Goal: Transaction & Acquisition: Register for event/course

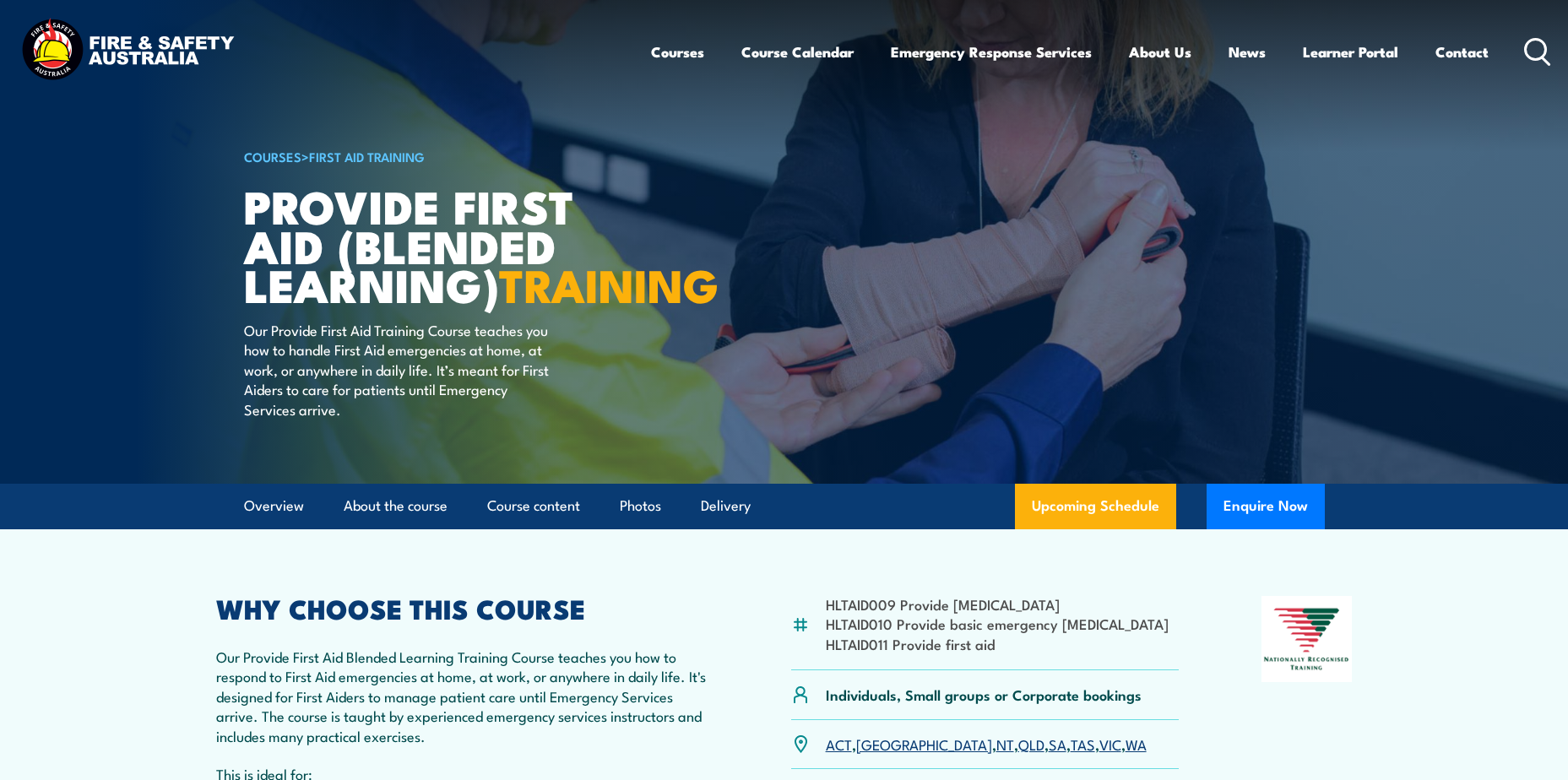
click at [1535, 57] on icon at bounding box center [1536, 52] width 27 height 28
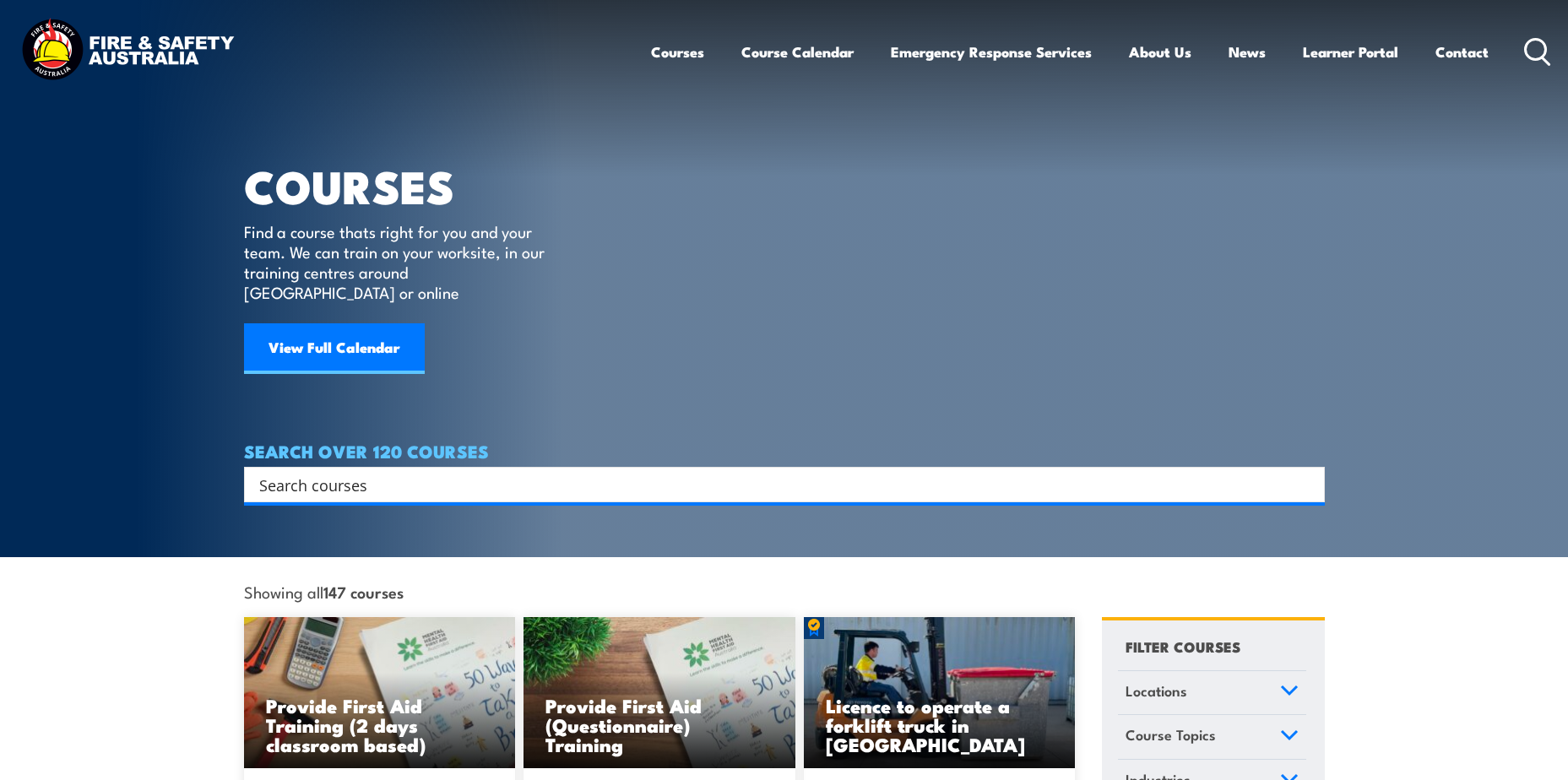
click at [344, 472] on input "Search input" at bounding box center [773, 485] width 1028 height 26
type input "fire warden"
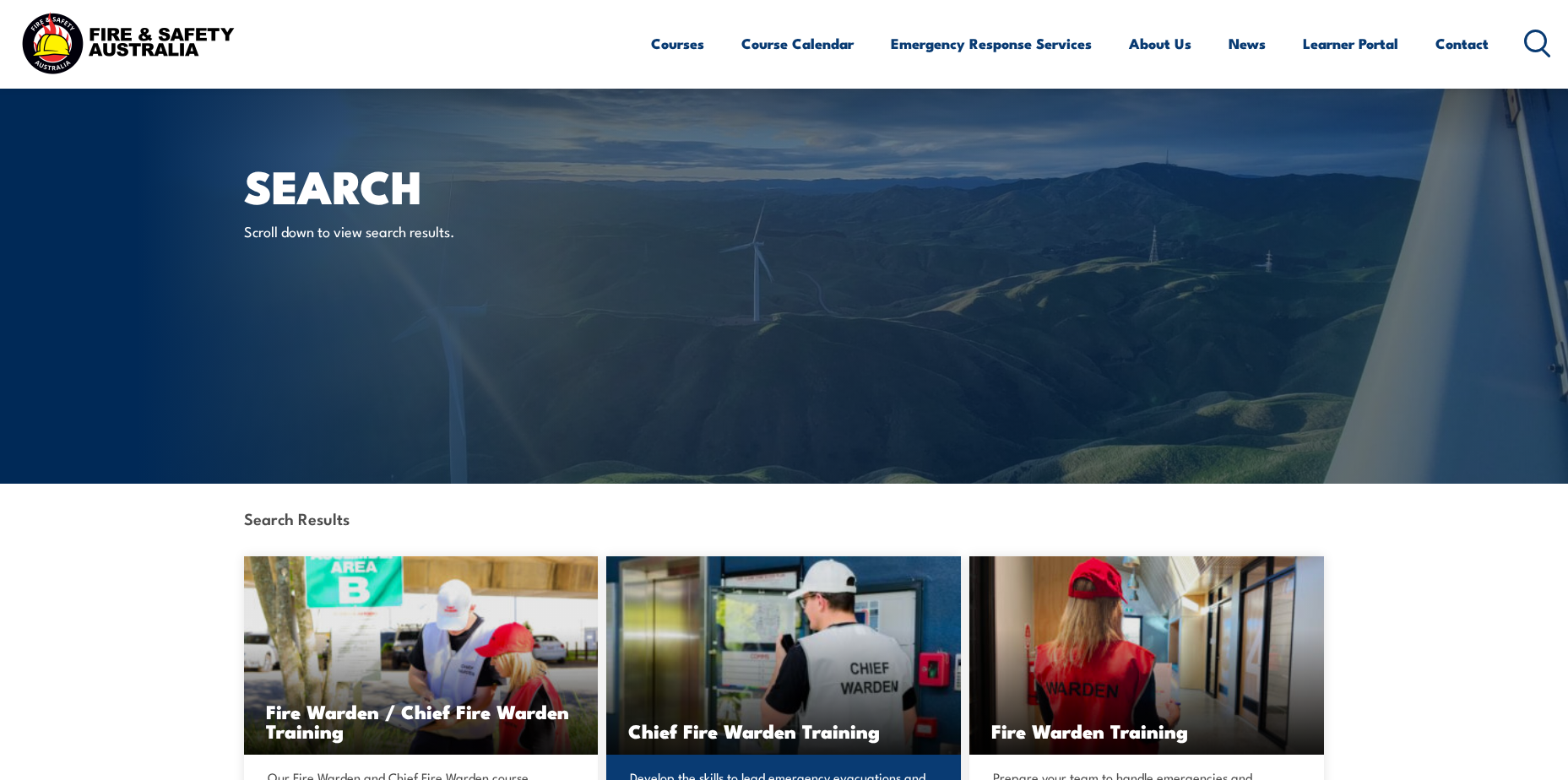
scroll to position [253, 0]
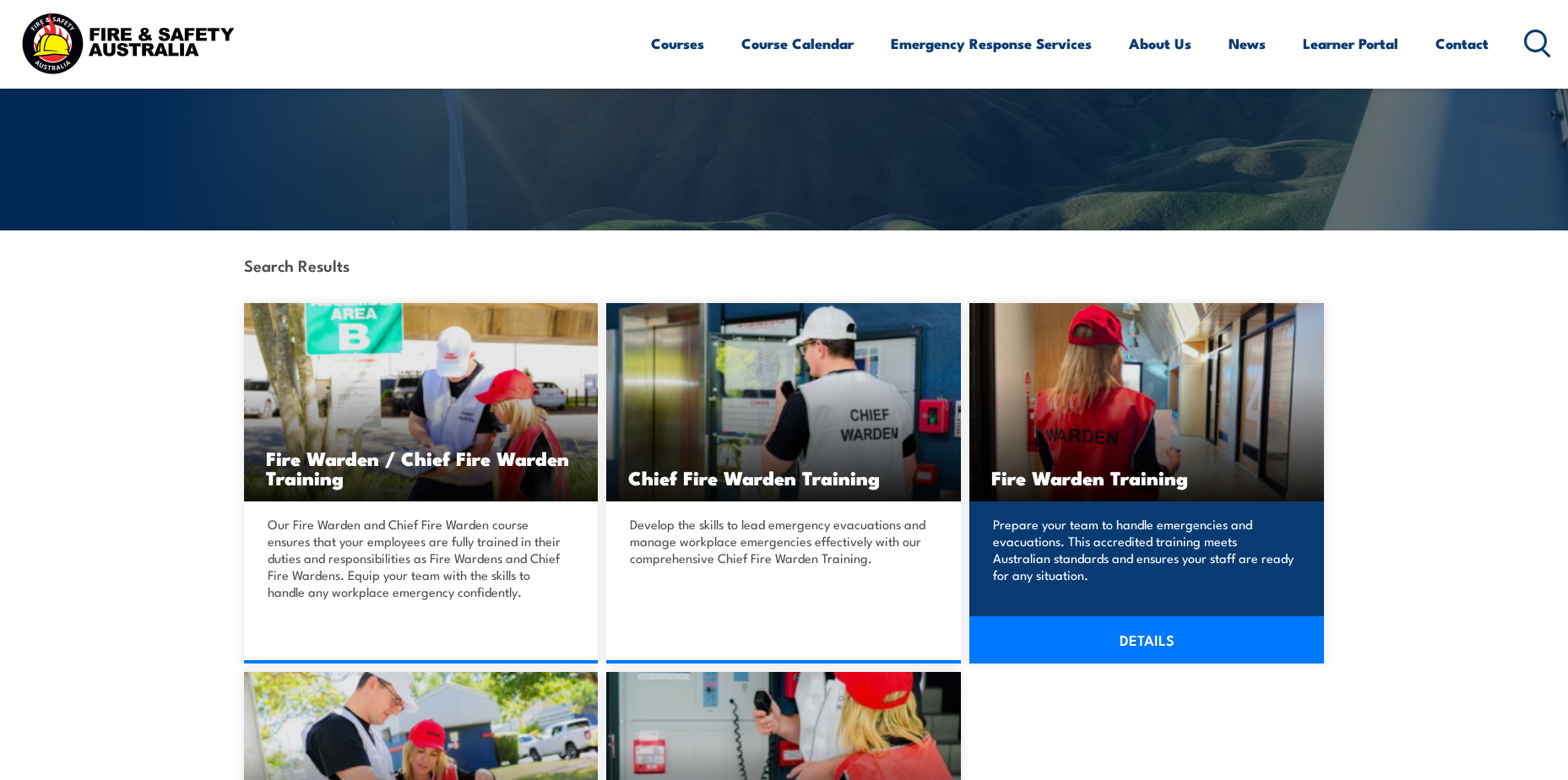
click at [1073, 344] on img at bounding box center [1146, 402] width 355 height 198
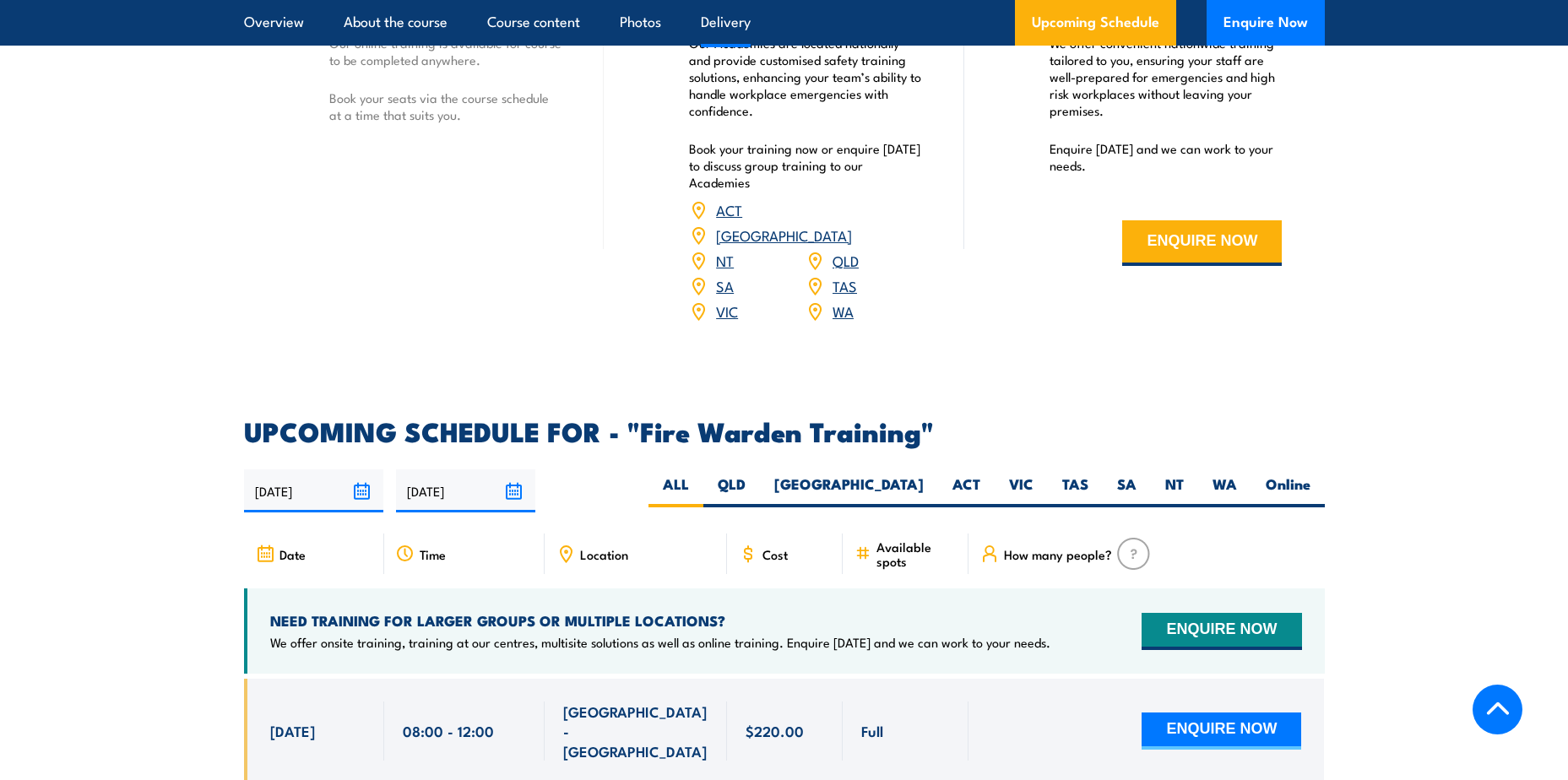
scroll to position [2870, 0]
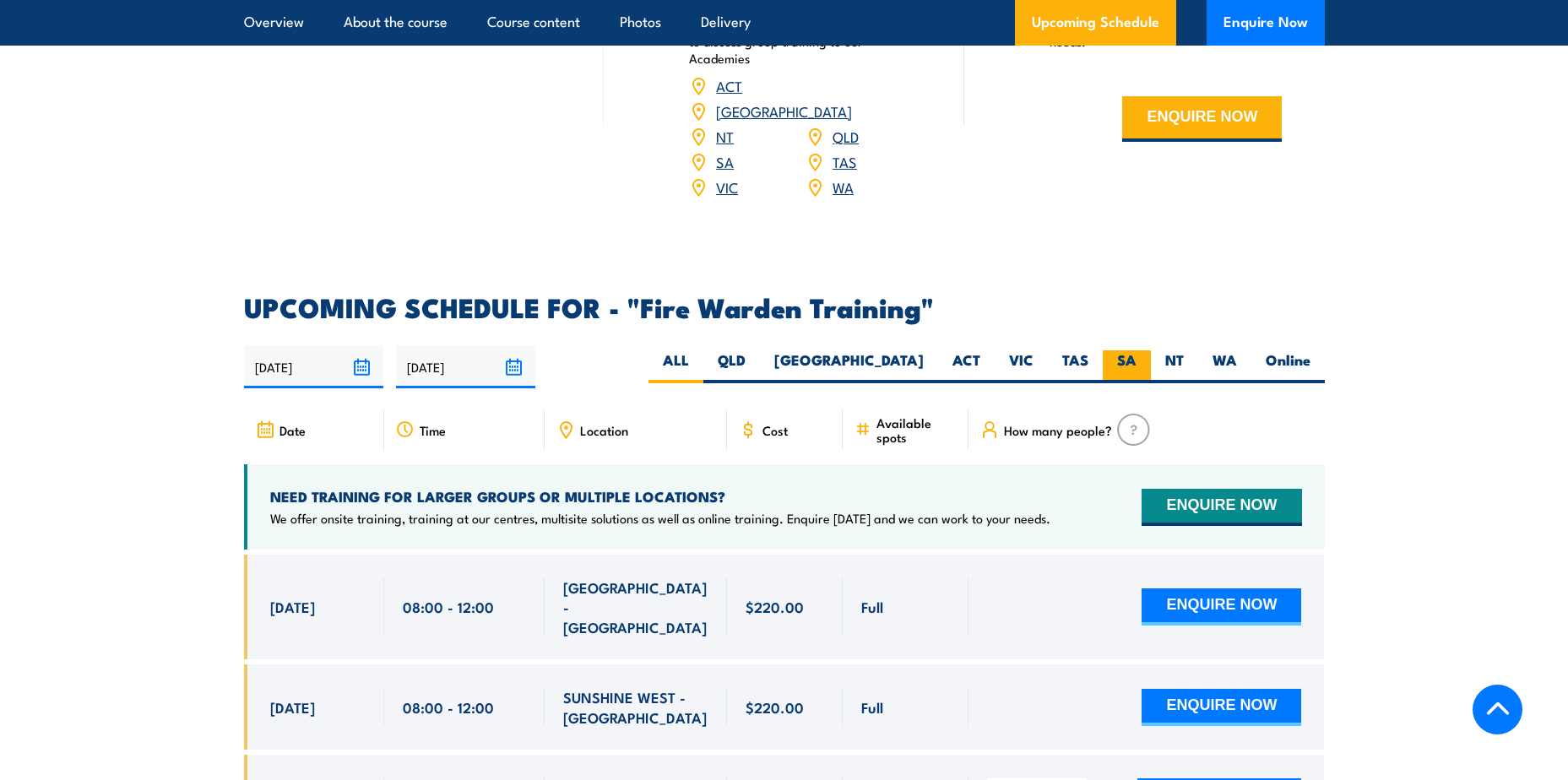
click at [1116, 351] on label "SA" at bounding box center [1126, 366] width 48 height 32
click at [1137, 351] on input "SA" at bounding box center [1142, 356] width 11 height 11
radio input "true"
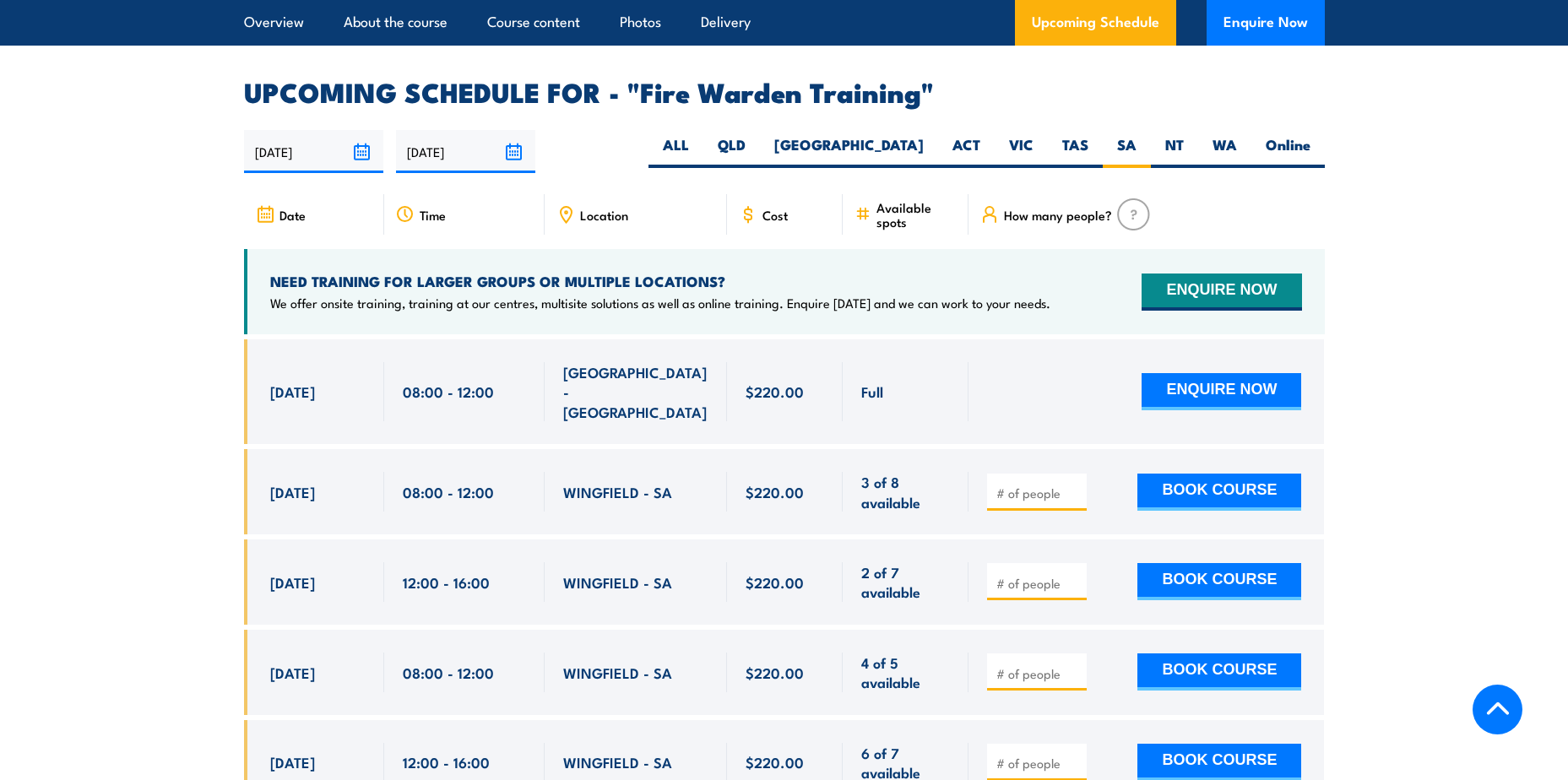
scroll to position [3308, 0]
